Goal: Information Seeking & Learning: Learn about a topic

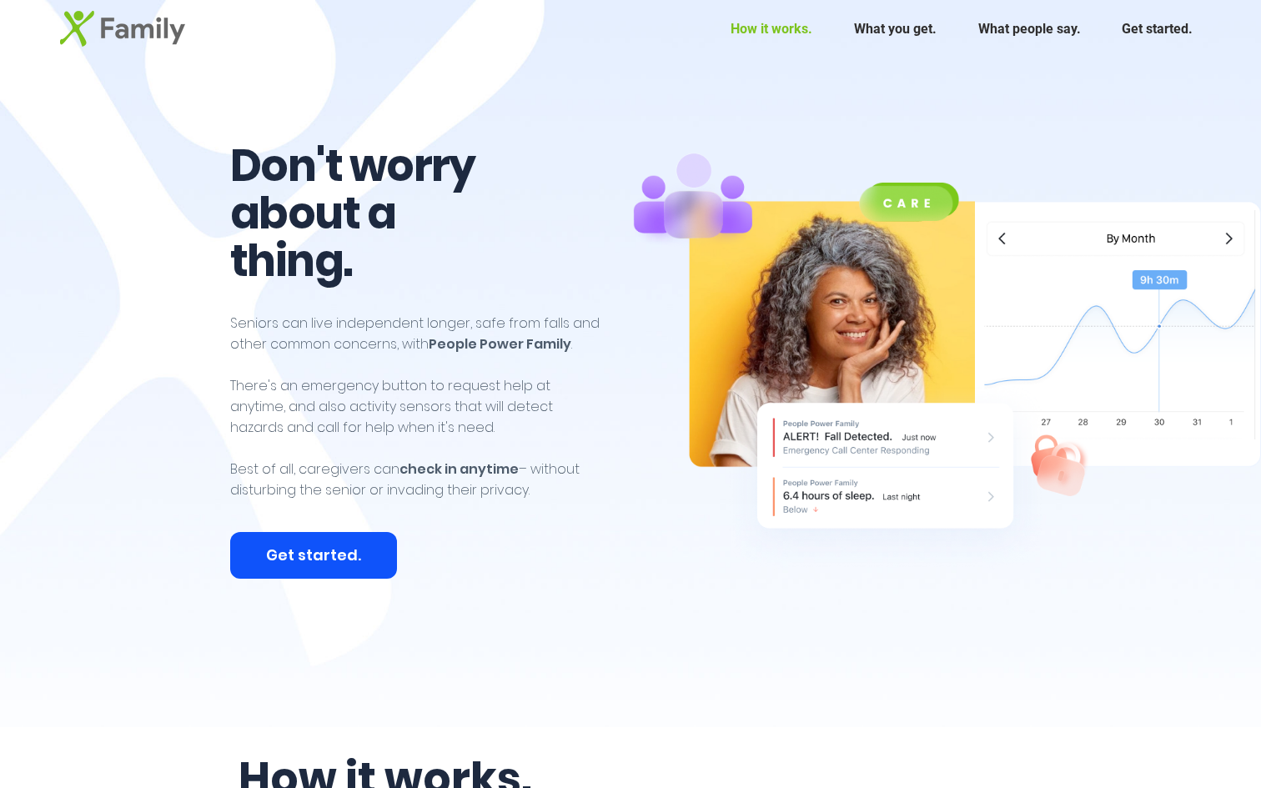
click at [787, 37] on p "How it works." at bounding box center [771, 29] width 98 height 42
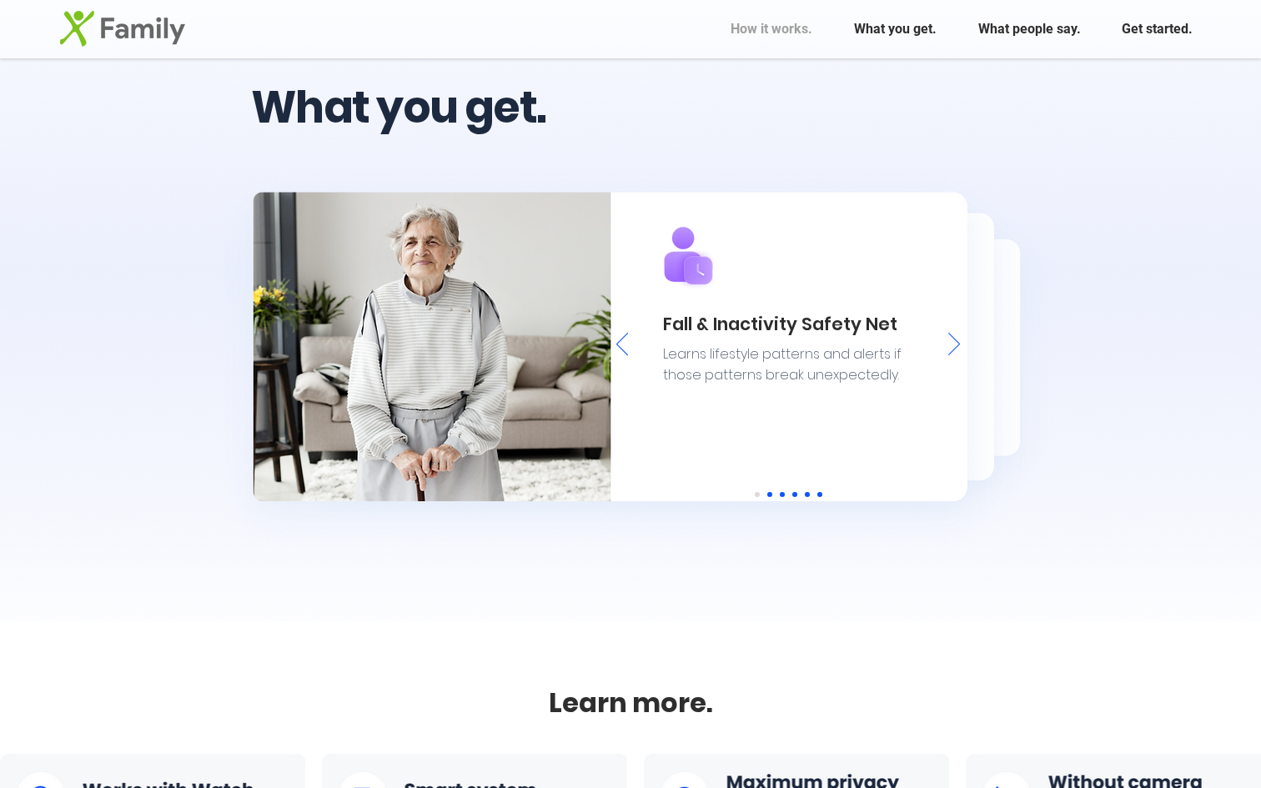
scroll to position [2103, 0]
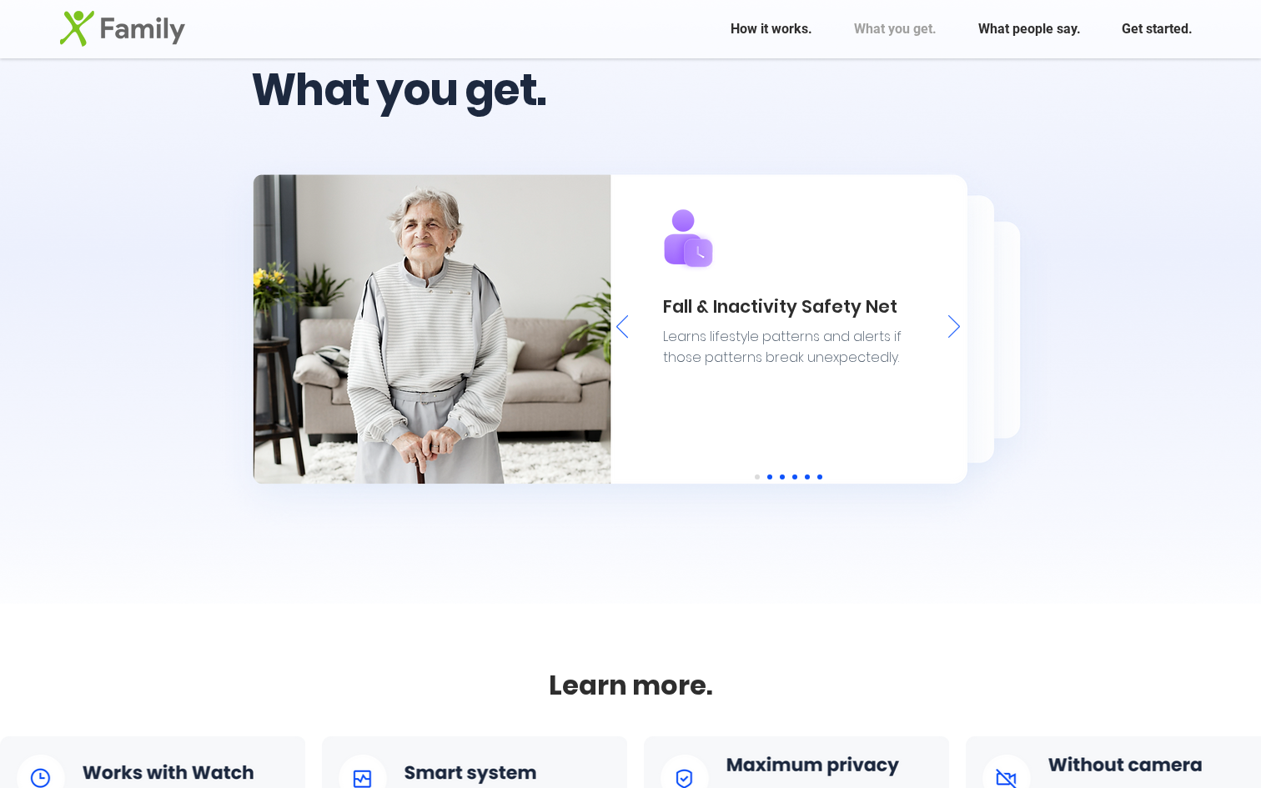
click at [942, 325] on div "Slideshow" at bounding box center [788, 328] width 354 height 307
click at [956, 324] on icon "Next" at bounding box center [954, 326] width 12 height 23
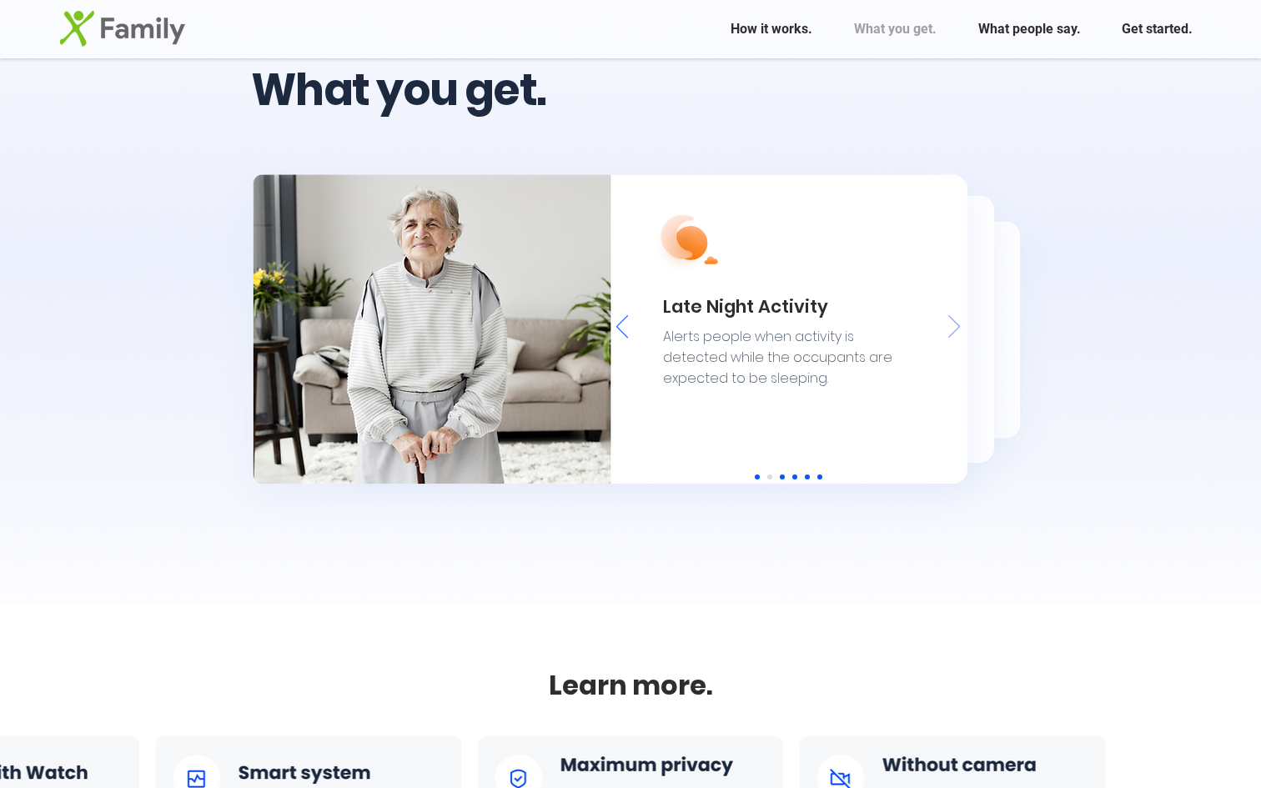
scroll to position [0, 166]
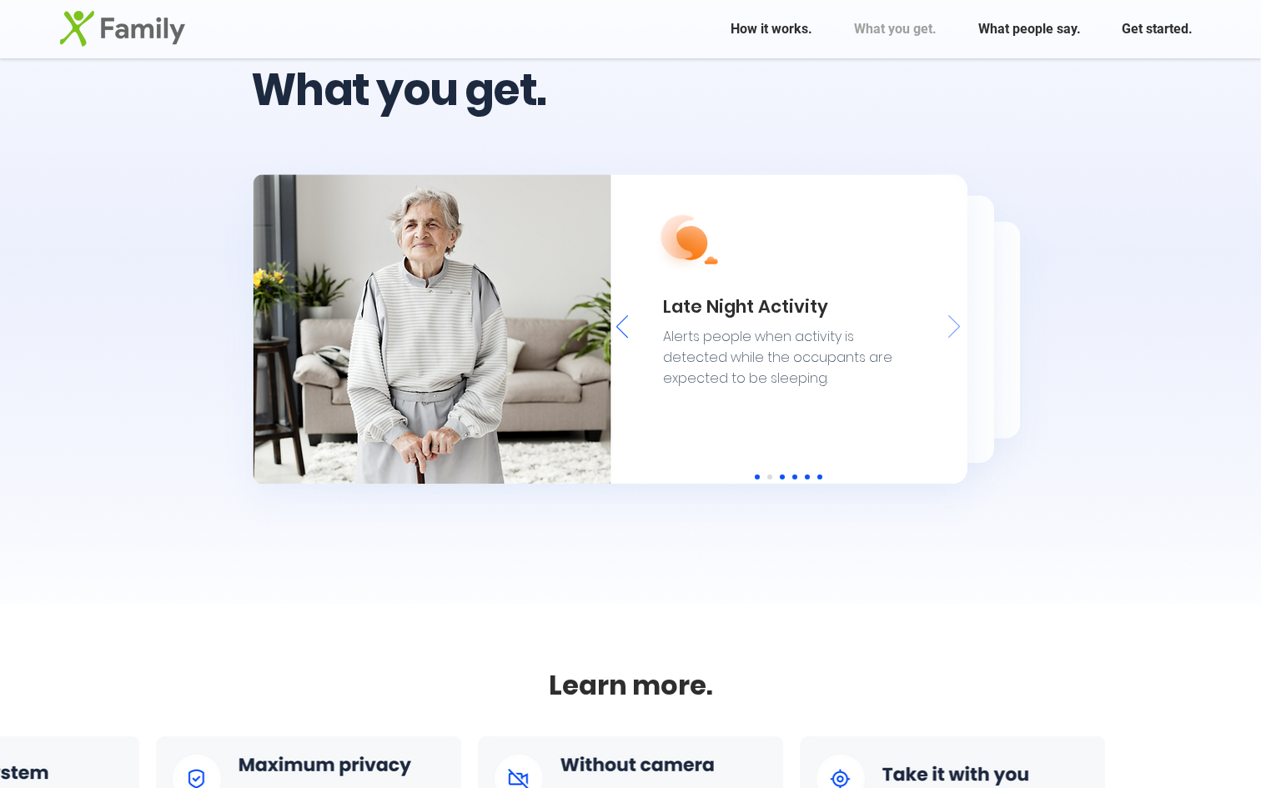
click at [956, 324] on icon "Next" at bounding box center [954, 326] width 12 height 23
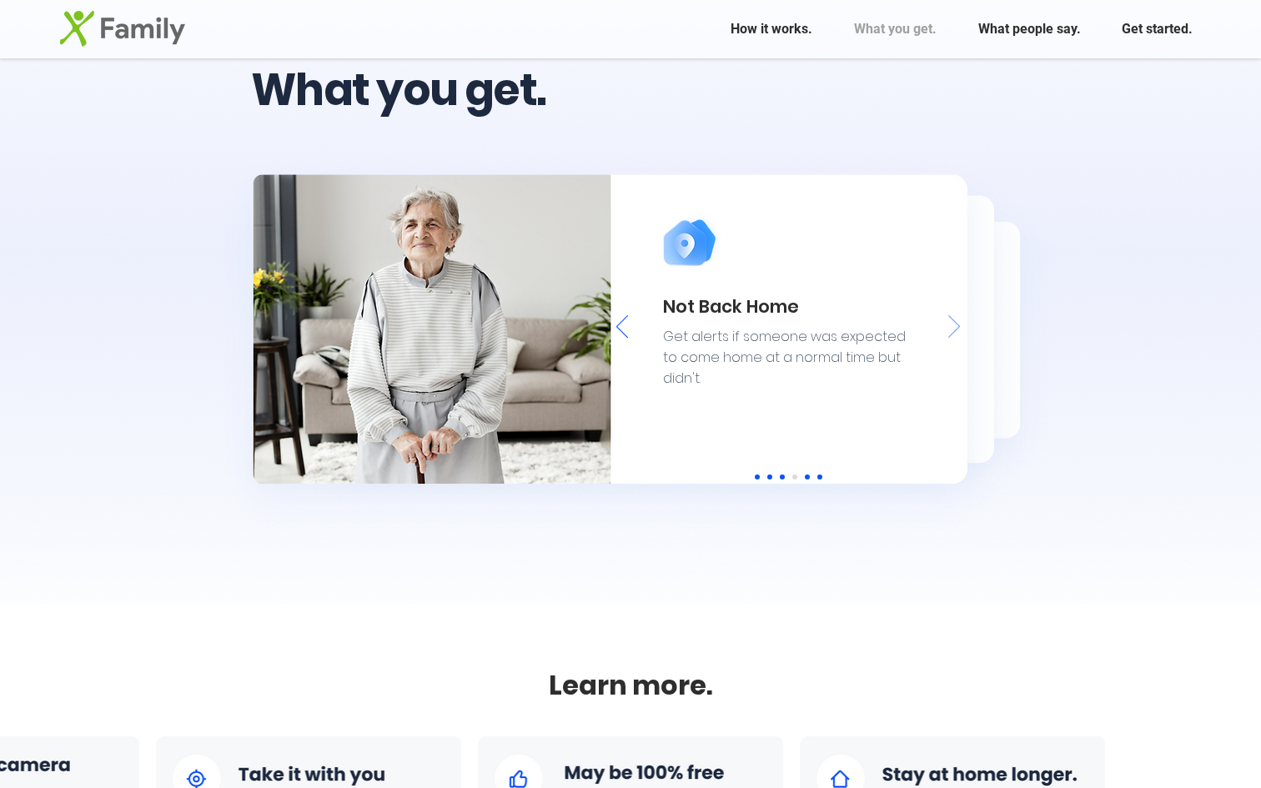
scroll to position [0, 1132]
click at [956, 324] on icon "Next" at bounding box center [954, 326] width 12 height 23
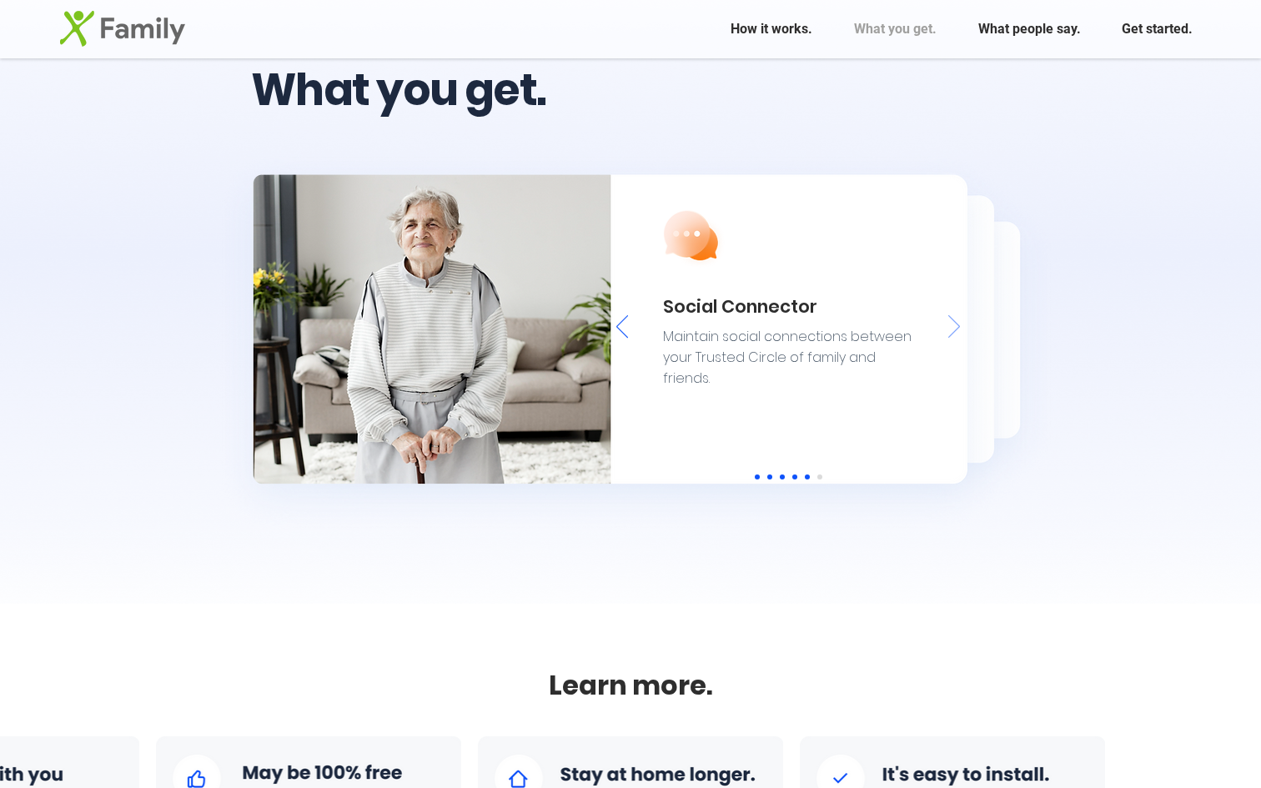
click at [956, 324] on icon "Next" at bounding box center [954, 326] width 12 height 23
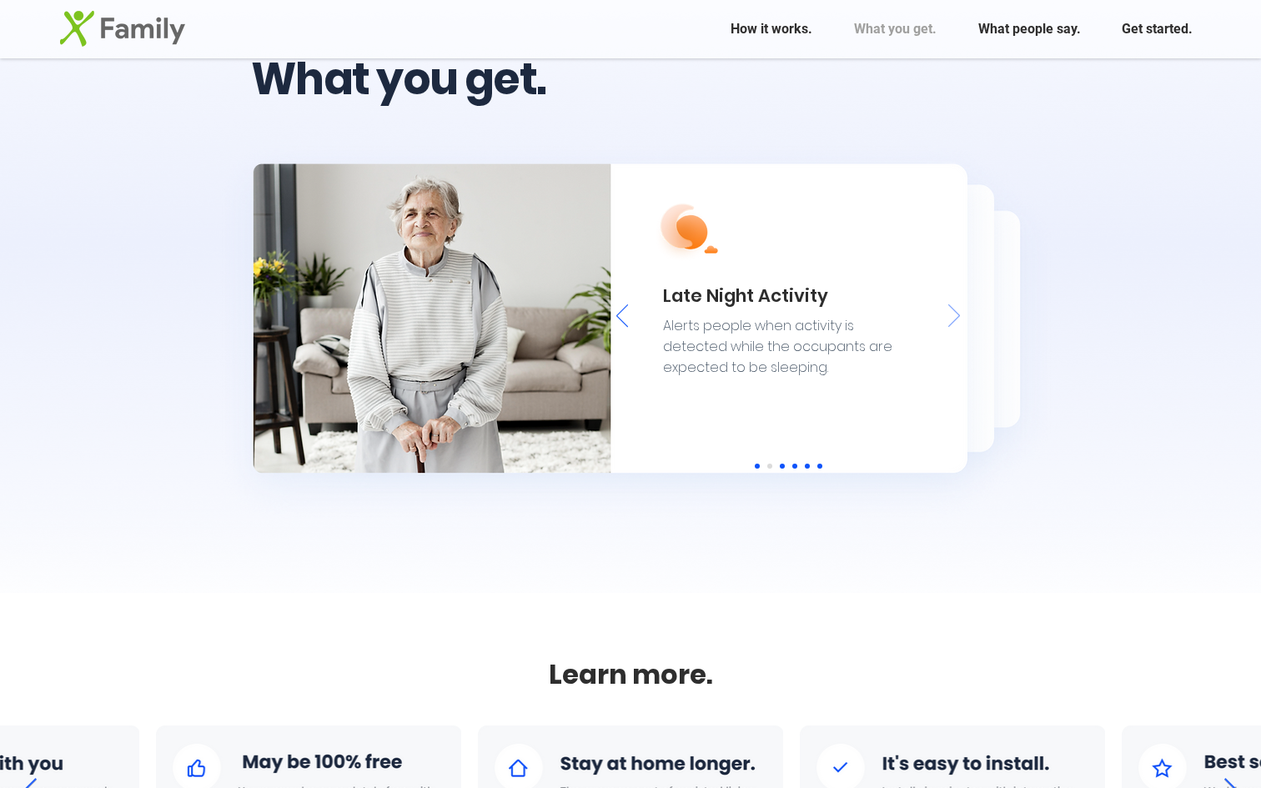
scroll to position [2115, 0]
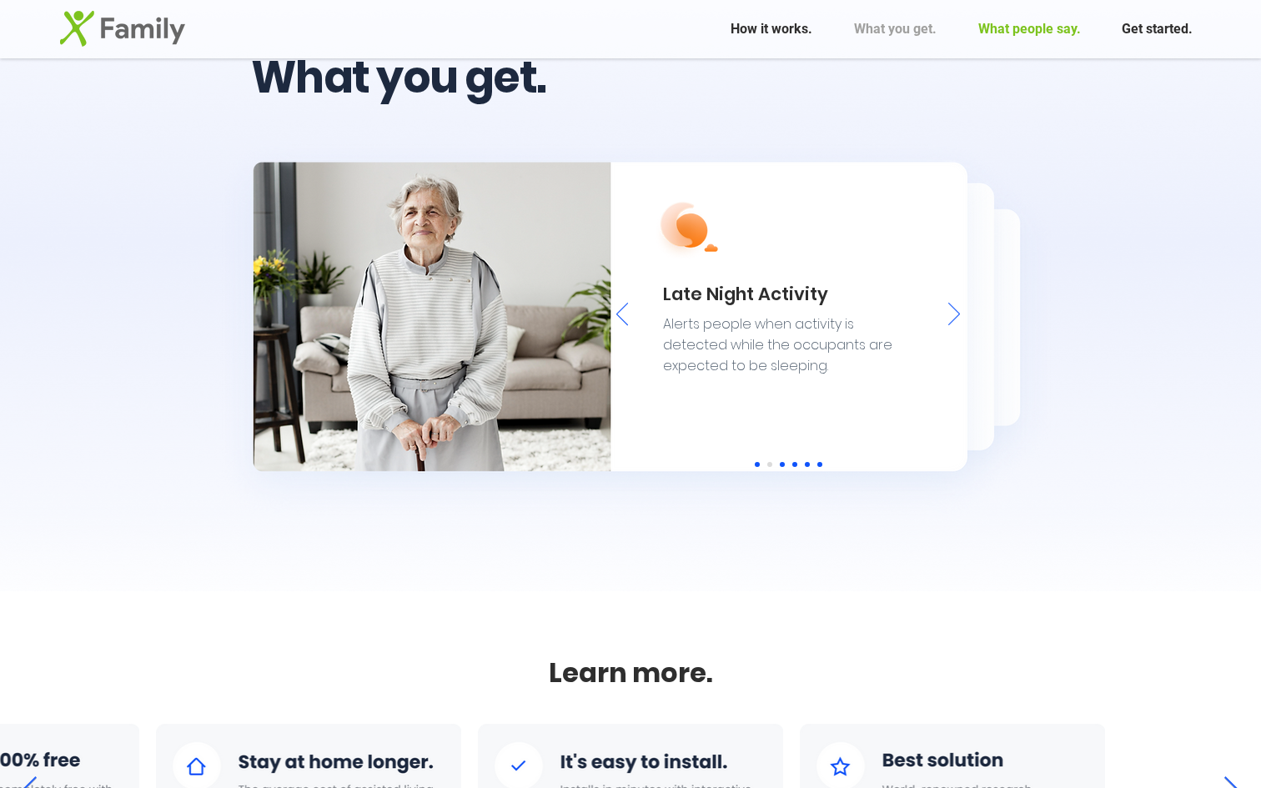
click at [1034, 44] on p "What people say." at bounding box center [1029, 29] width 119 height 42
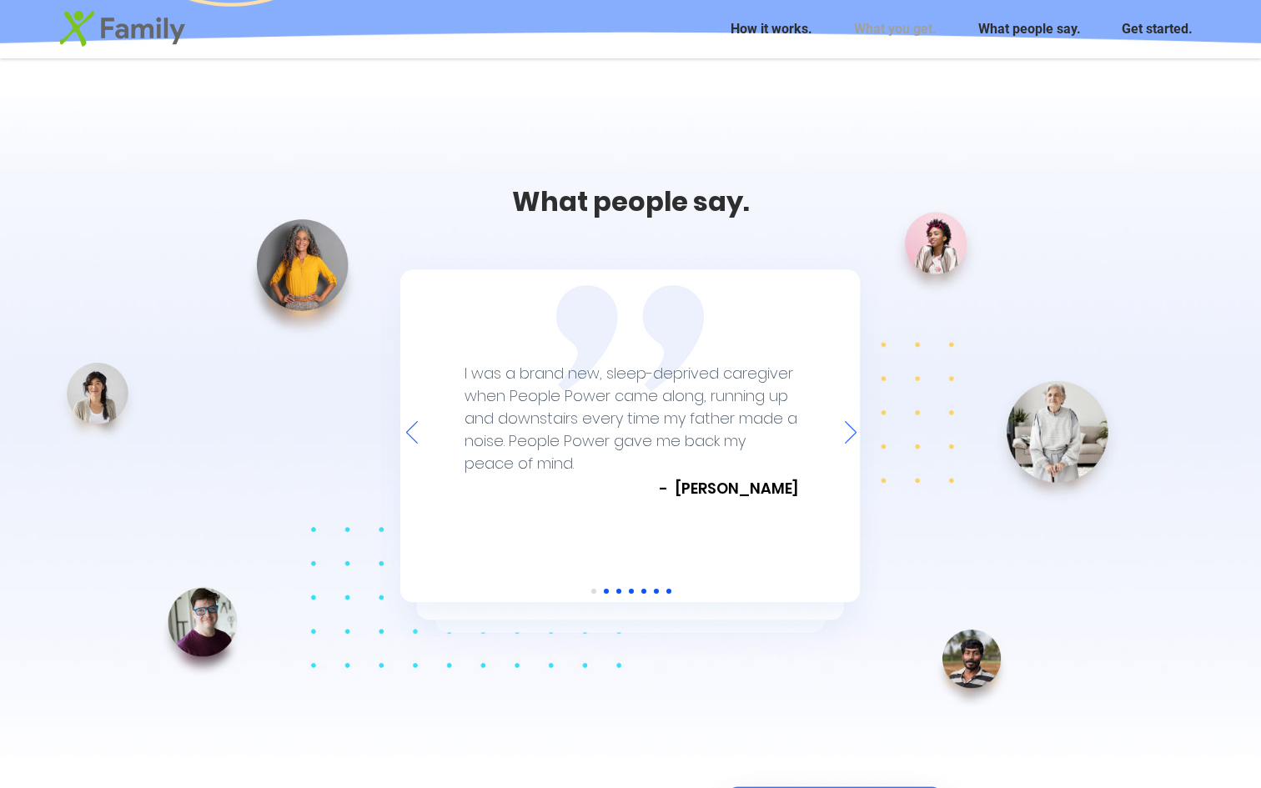
scroll to position [3576, 0]
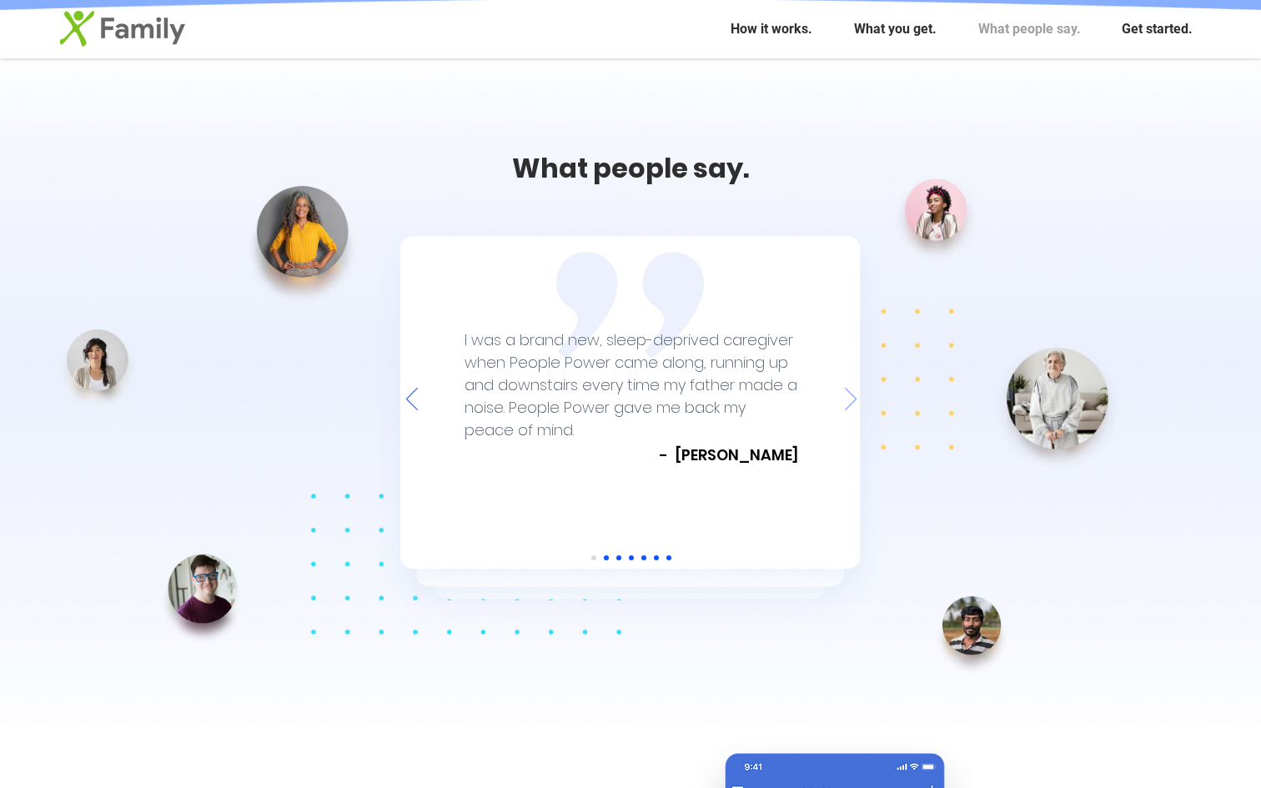
click at [846, 398] on icon "Next" at bounding box center [851, 399] width 12 height 23
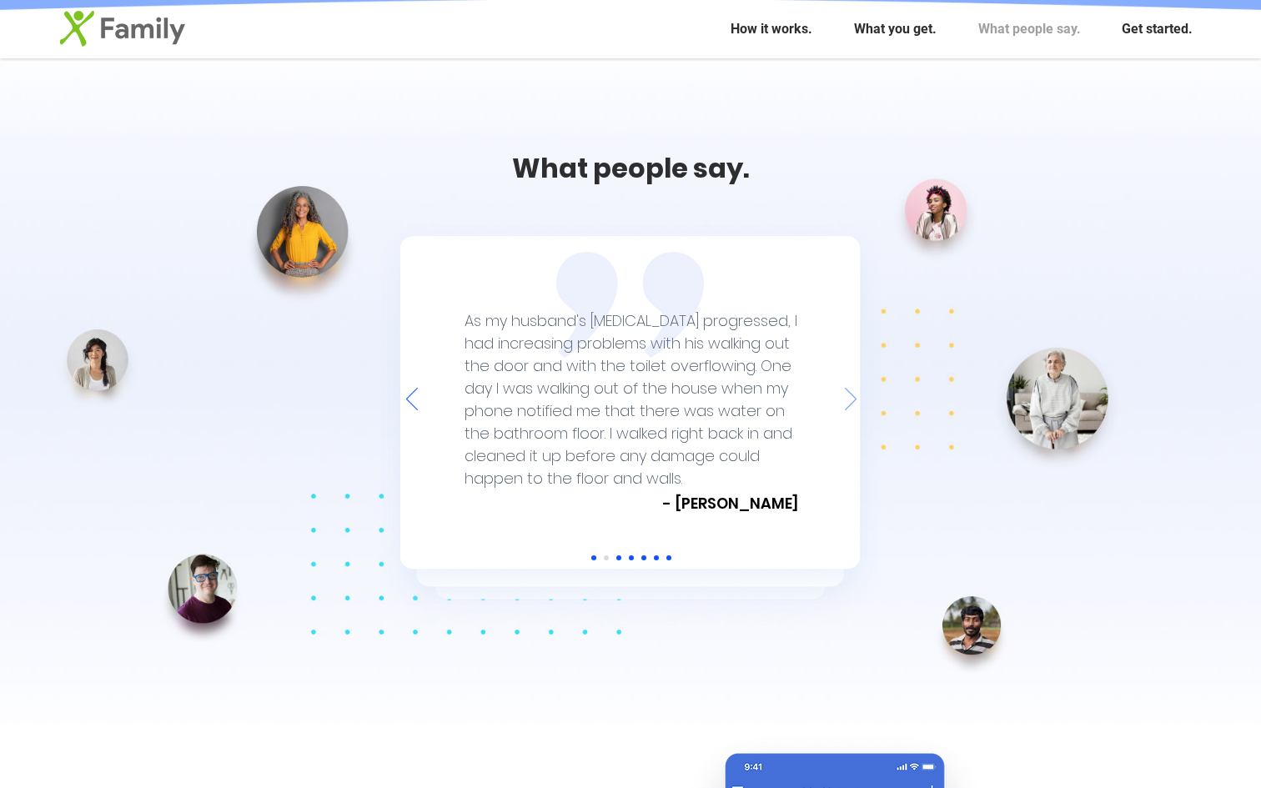
click at [846, 398] on icon "Next" at bounding box center [851, 399] width 12 height 23
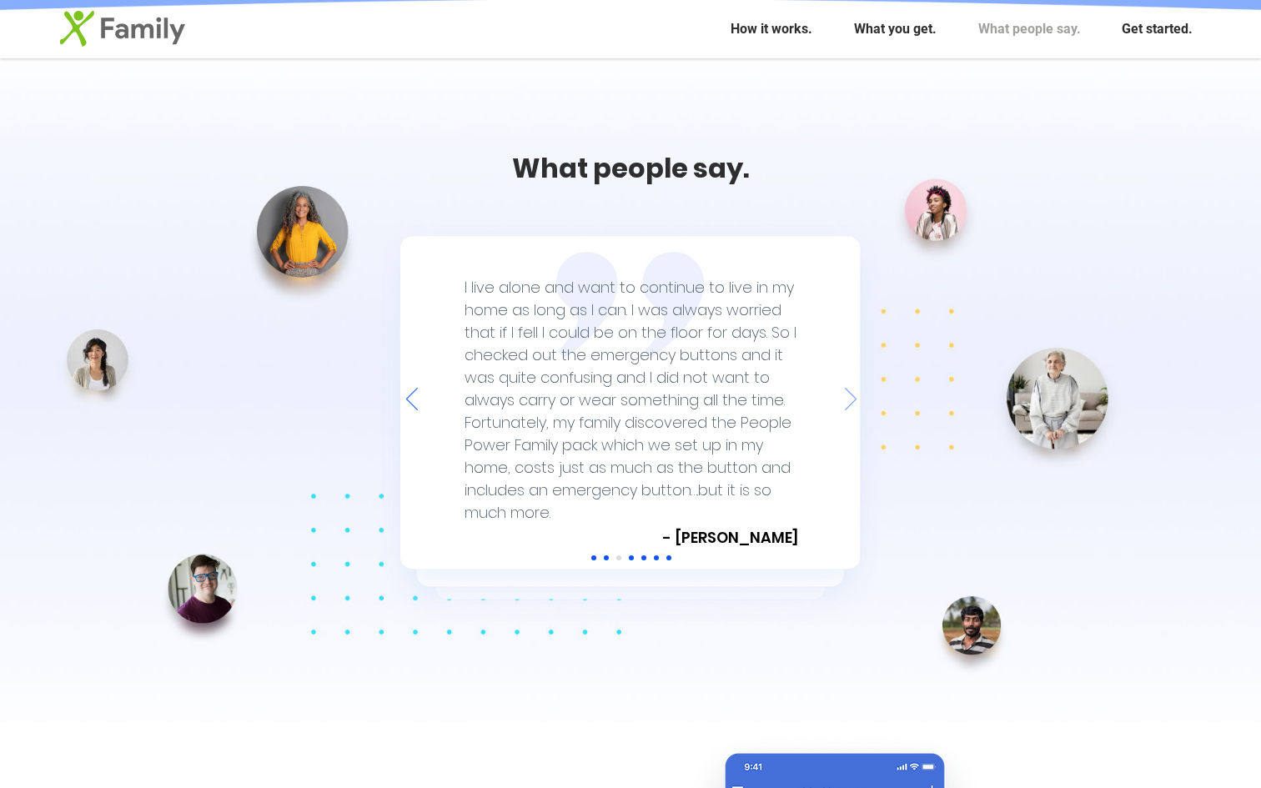
click at [846, 398] on icon "Next" at bounding box center [851, 399] width 12 height 23
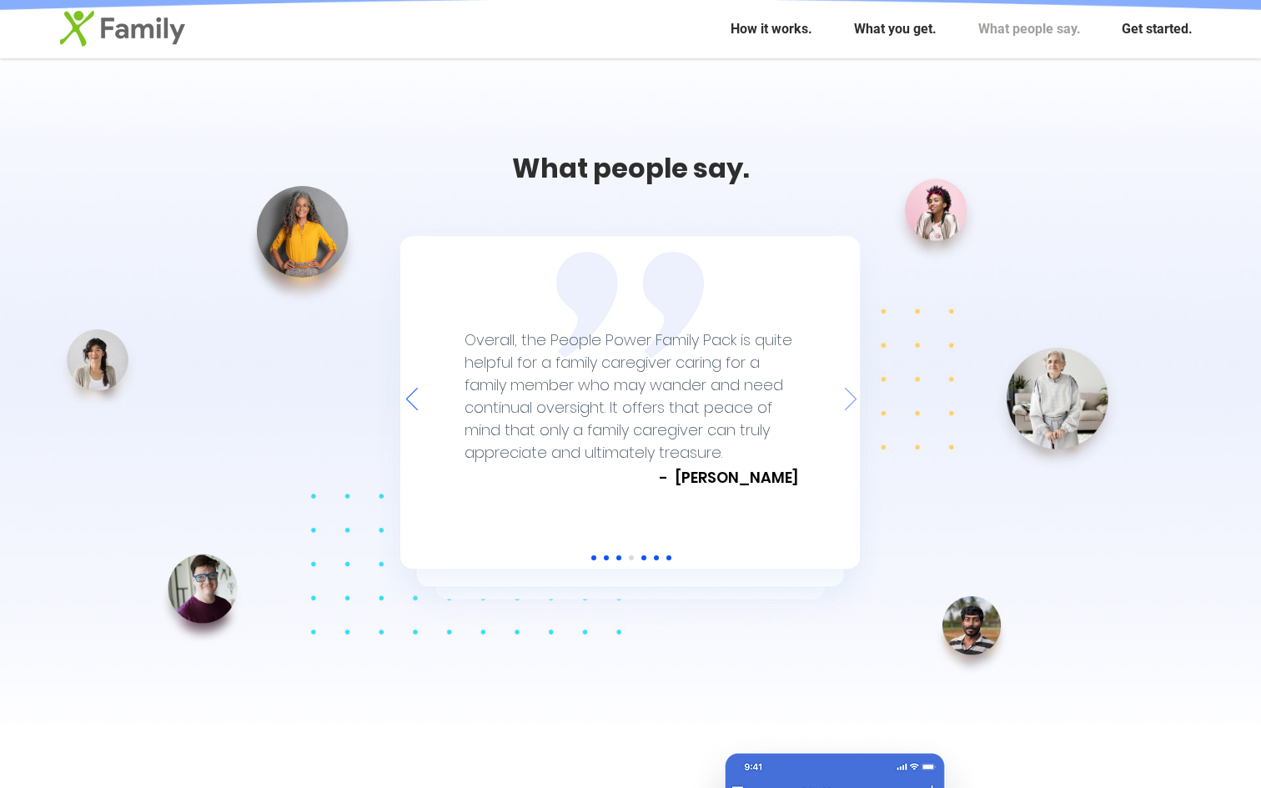
click at [846, 398] on icon "Next" at bounding box center [851, 399] width 12 height 23
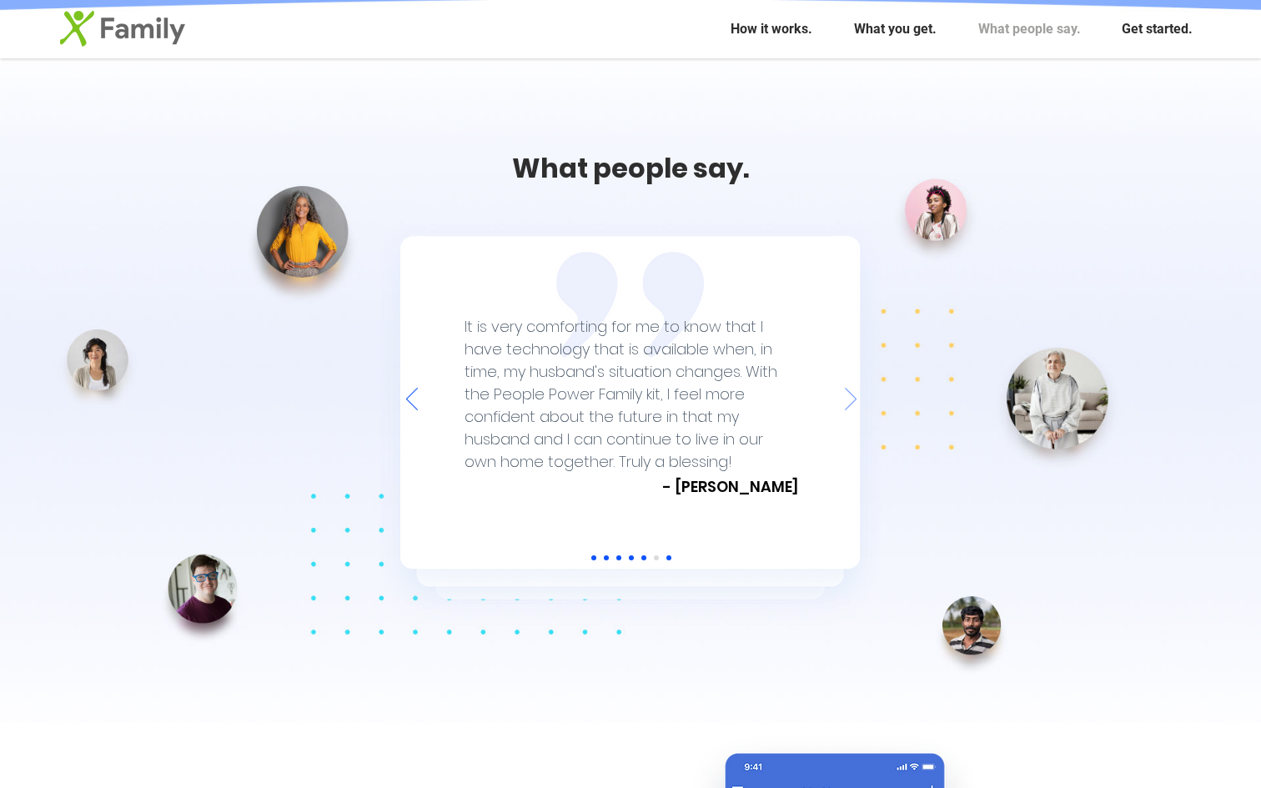
click at [846, 398] on icon "Next" at bounding box center [851, 399] width 12 height 23
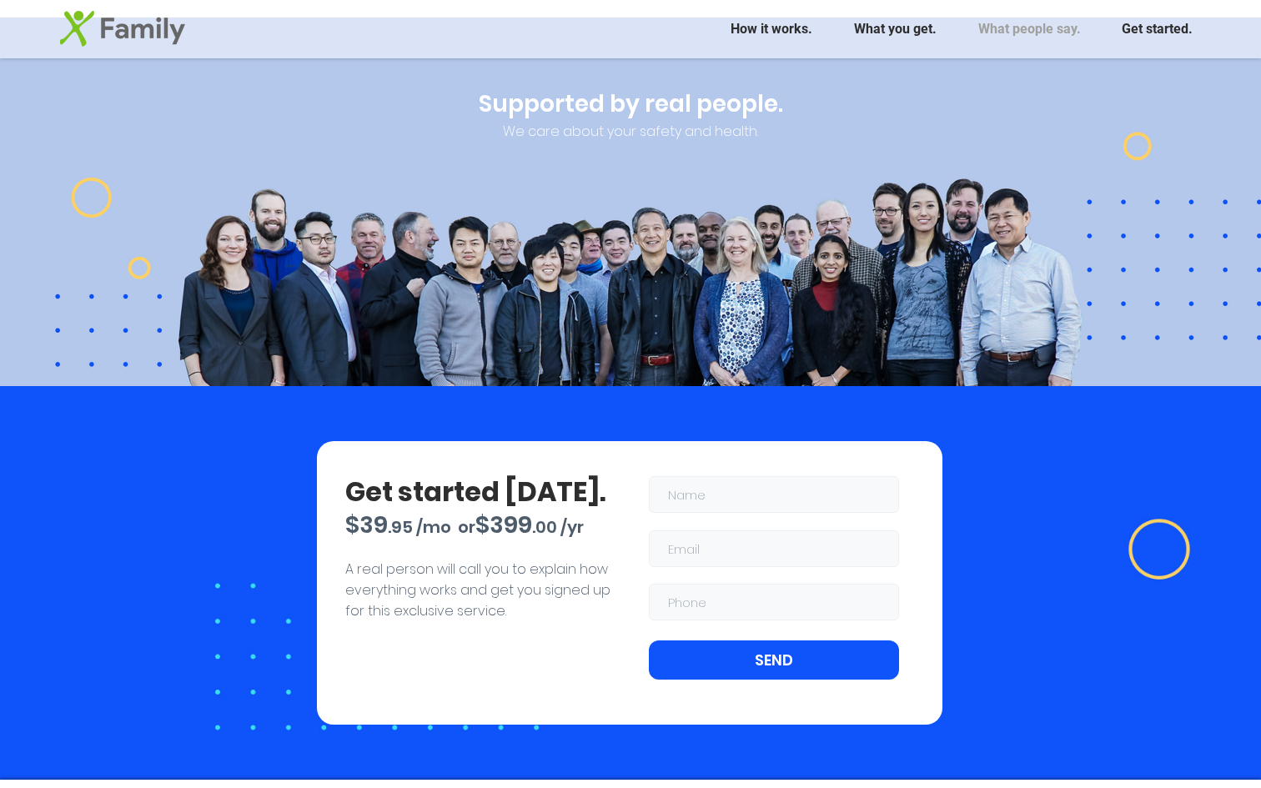
scroll to position [4941, 0]
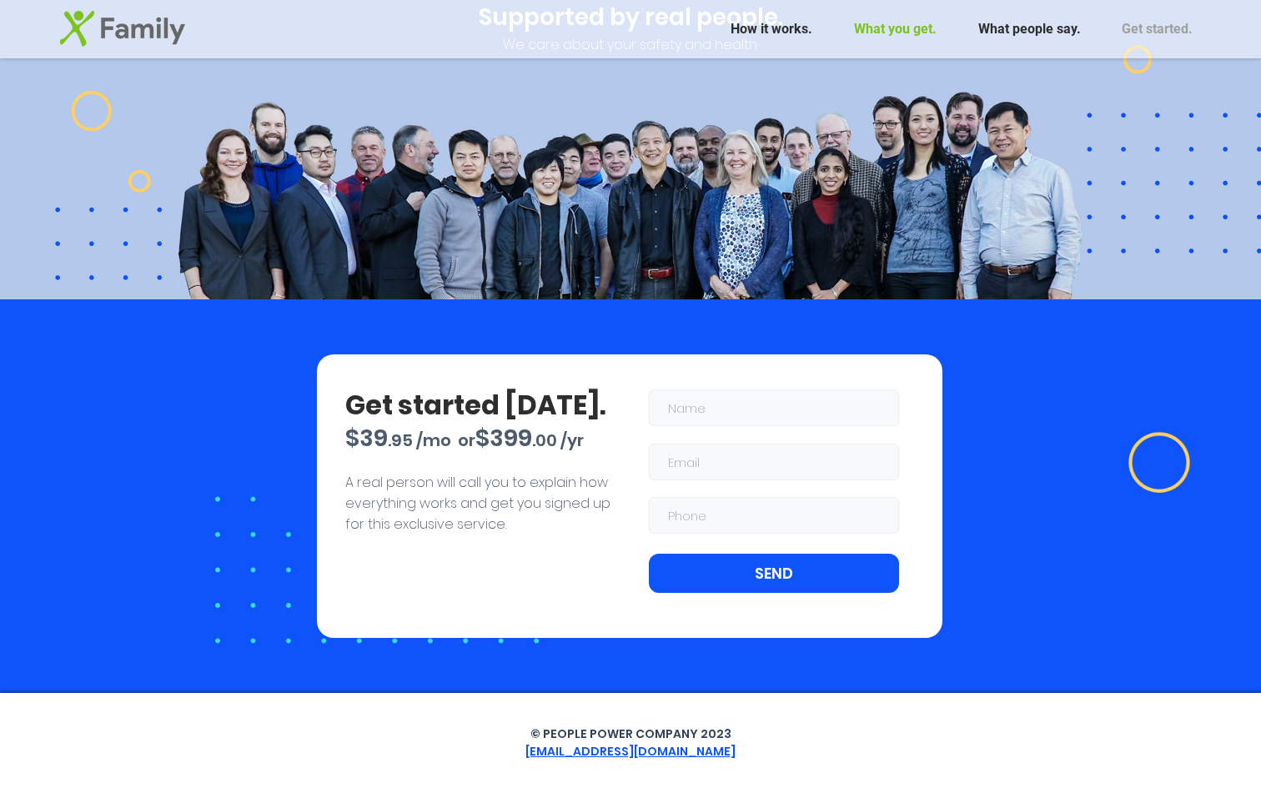
click at [903, 38] on p "What you get." at bounding box center [895, 29] width 99 height 42
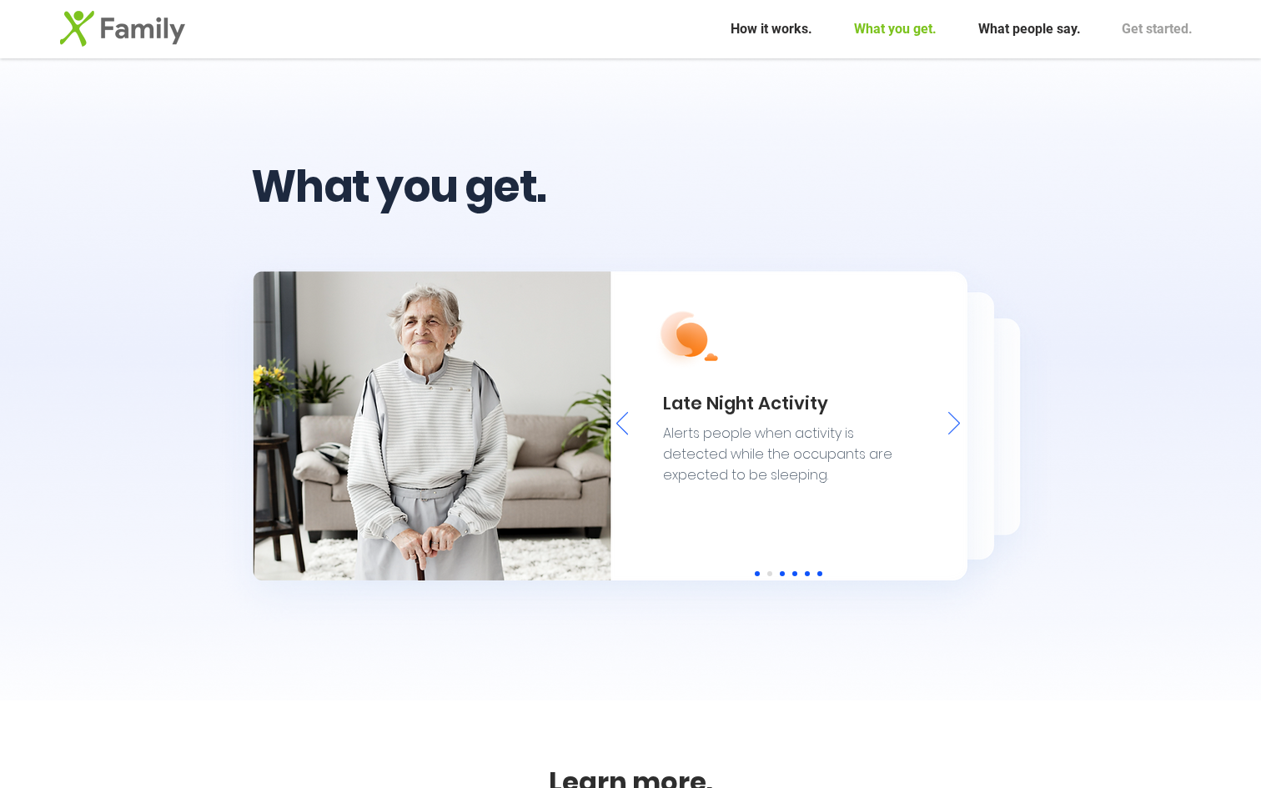
scroll to position [2002, 0]
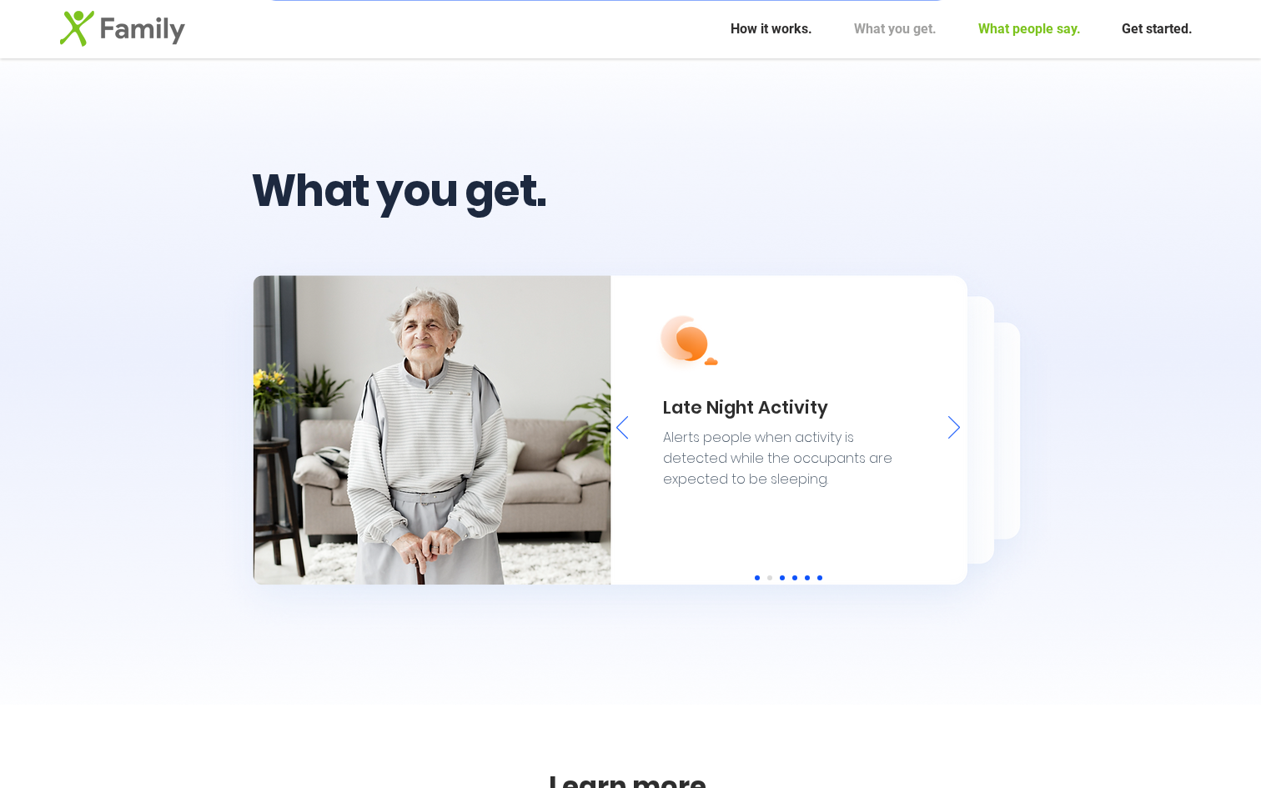
click at [996, 25] on p "What people say." at bounding box center [1029, 29] width 119 height 42
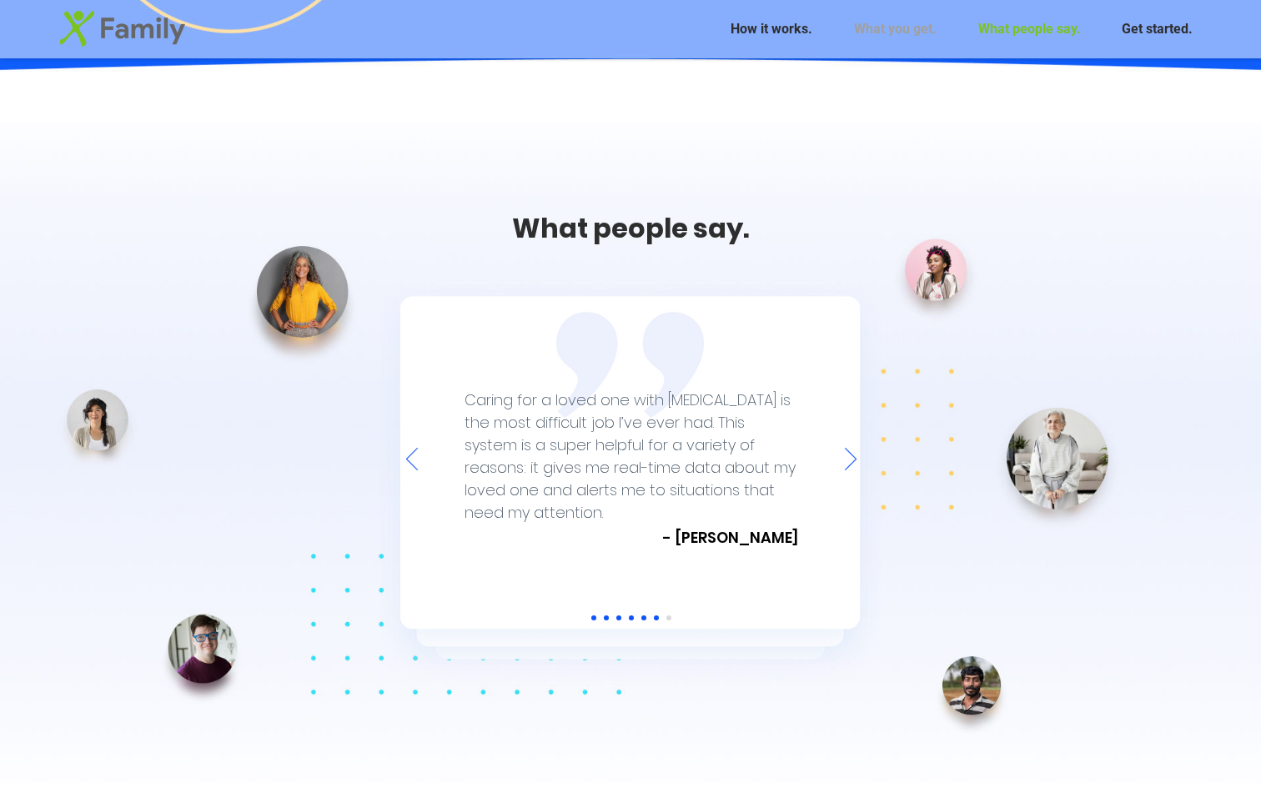
scroll to position [3576, 0]
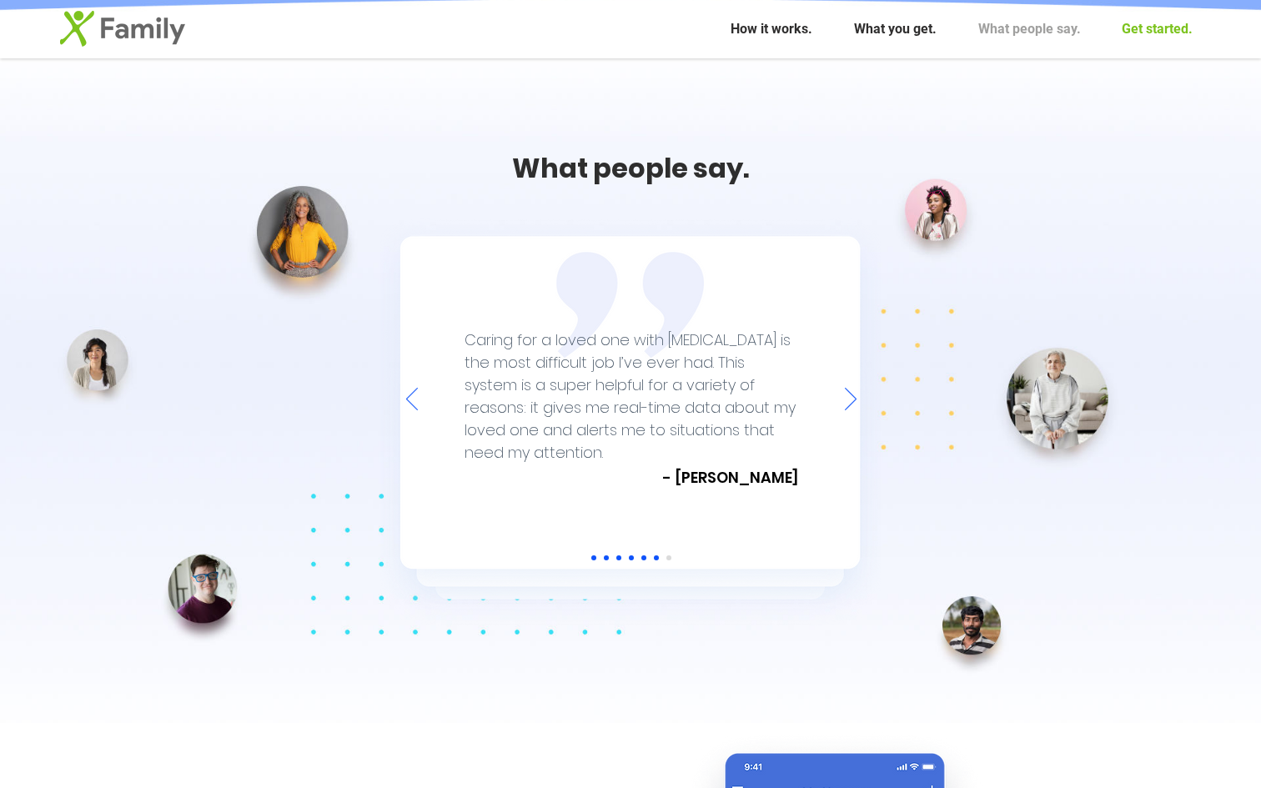
click at [1136, 26] on p "Get started." at bounding box center [1157, 29] width 88 height 42
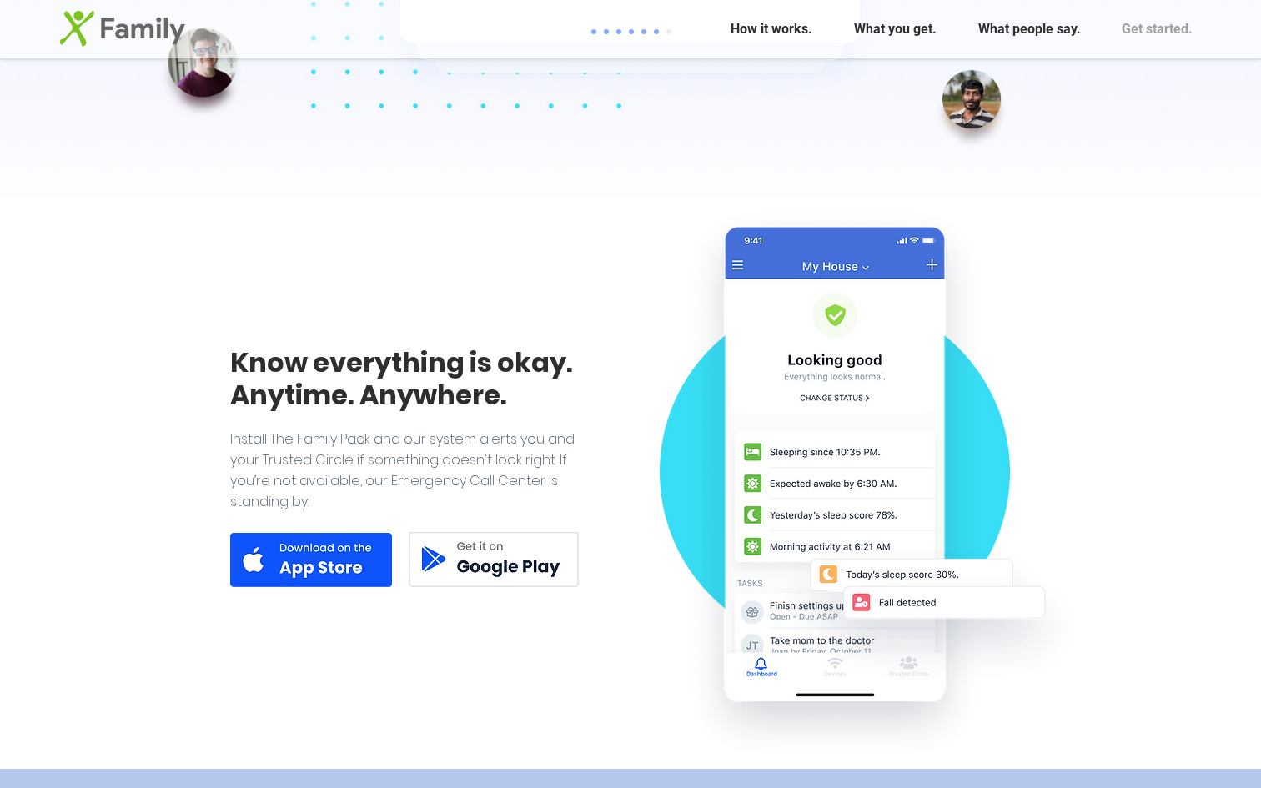
scroll to position [4071, 0]
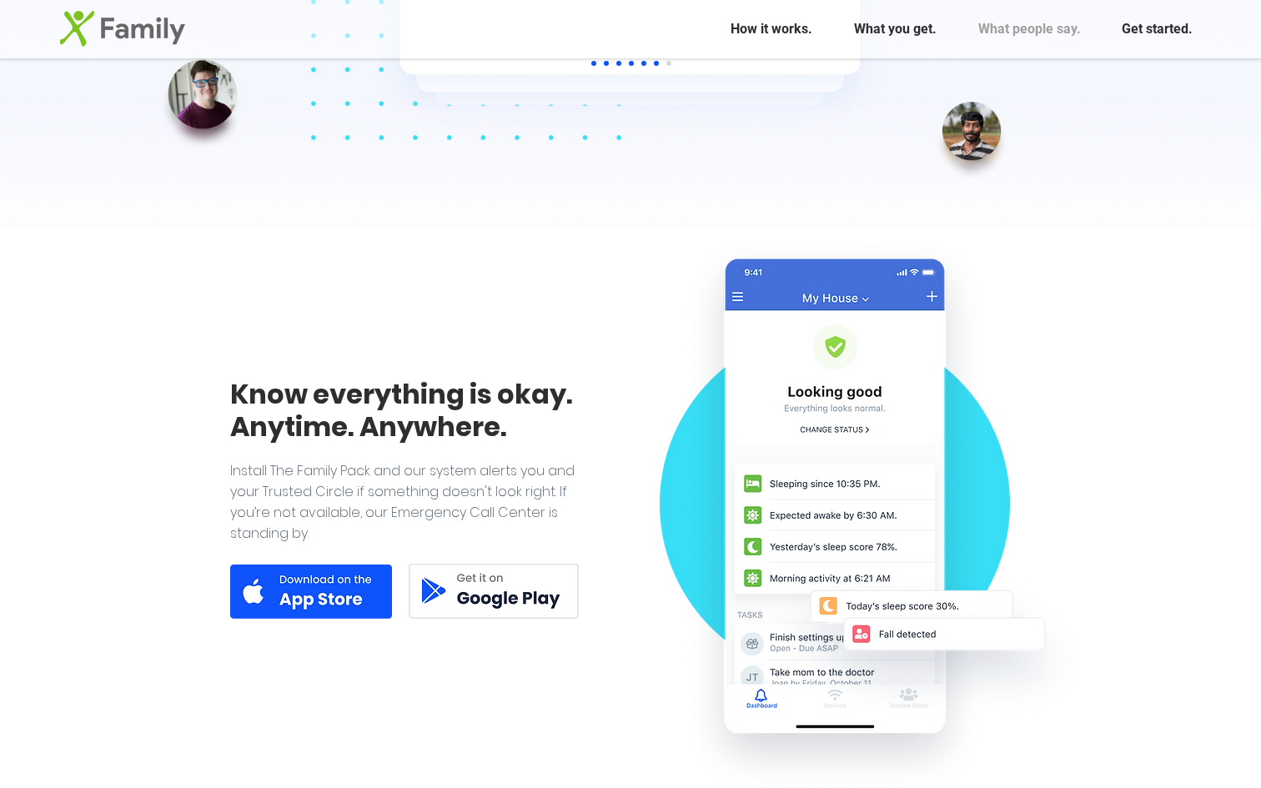
click at [343, 588] on img at bounding box center [311, 592] width 162 height 54
